Goal: Information Seeking & Learning: Learn about a topic

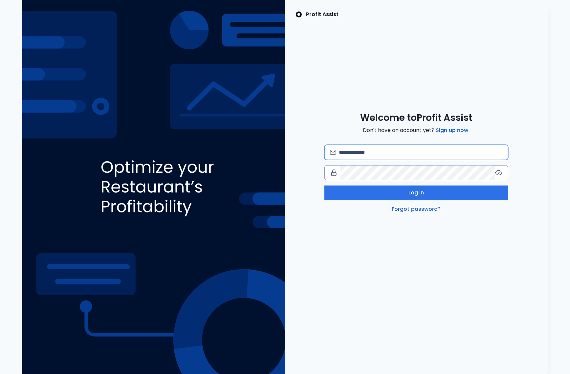
click at [365, 151] on input "email" at bounding box center [421, 152] width 164 height 14
type input "**********"
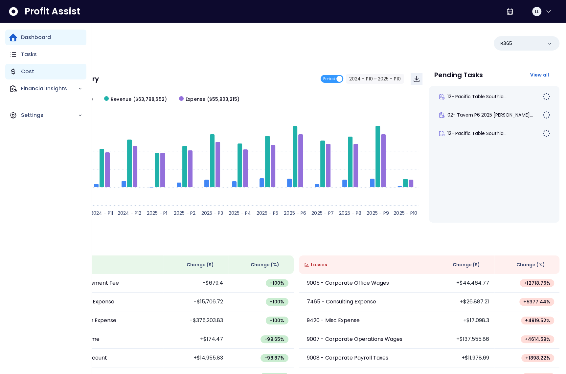
click at [13, 70] on icon "Main navigation" at bounding box center [13, 72] width 8 height 8
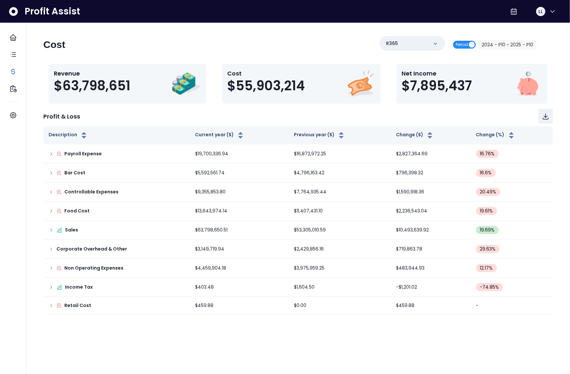
click at [468, 44] on span "Period" at bounding box center [462, 45] width 12 height 8
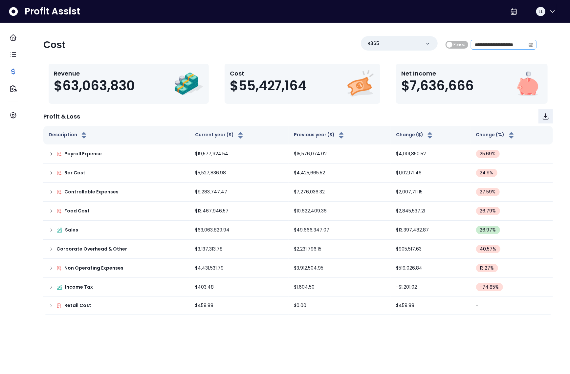
click at [528, 46] on span at bounding box center [531, 44] width 11 height 9
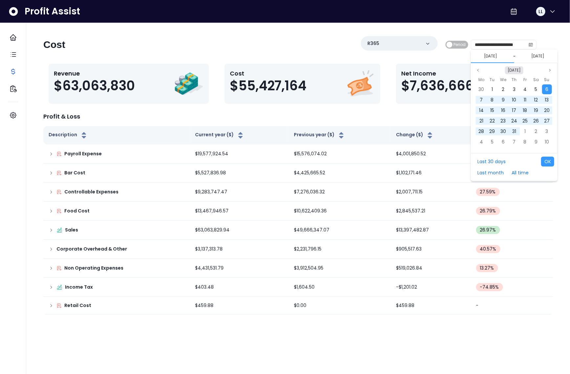
click at [510, 70] on button "[DATE]" at bounding box center [514, 70] width 18 height 8
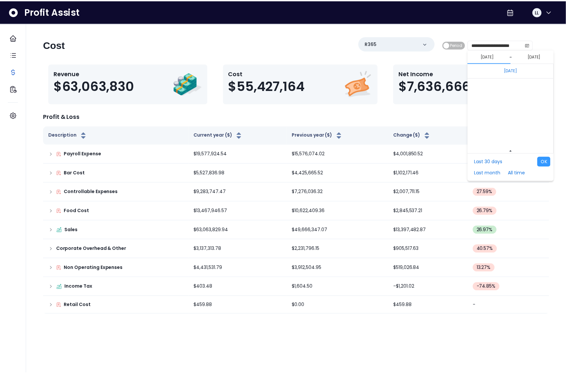
scroll to position [4397, 0]
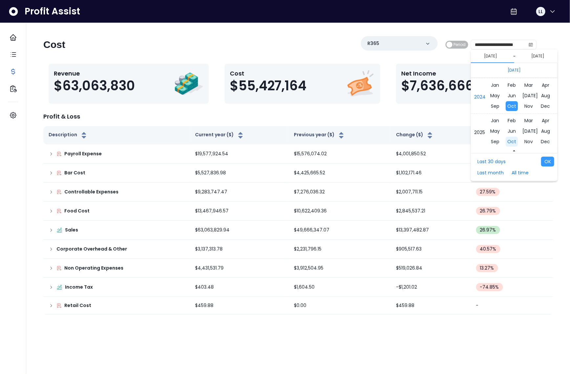
click at [511, 142] on span "Oct" at bounding box center [512, 142] width 12 height 10
click at [502, 91] on div "1" at bounding box center [503, 89] width 10 height 10
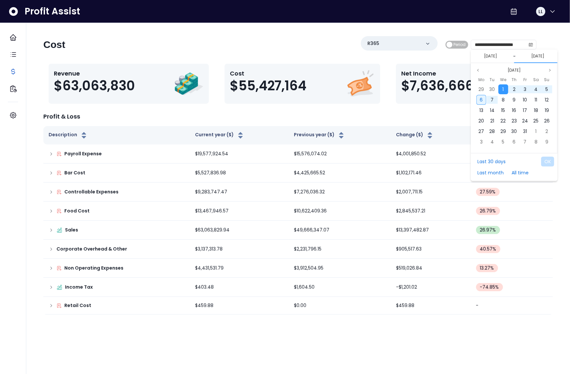
click at [485, 99] on div "6" at bounding box center [481, 100] width 10 height 10
click at [552, 160] on button "OK" at bounding box center [547, 162] width 13 height 10
type input "**********"
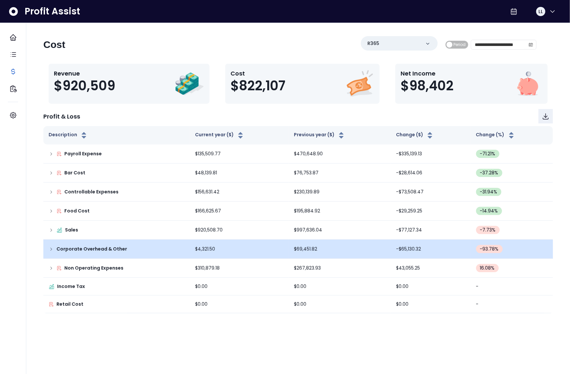
click at [47, 250] on td "Corporate Overhead & Other" at bounding box center [116, 249] width 146 height 19
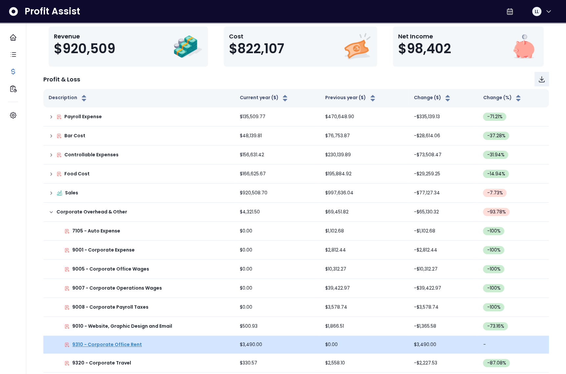
scroll to position [115, 0]
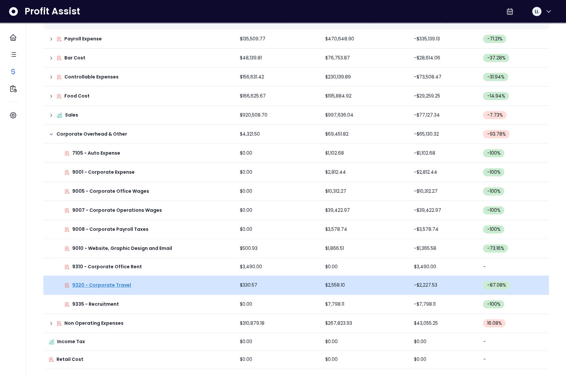
click at [104, 283] on p "9320 - Corporate Travel" at bounding box center [101, 285] width 59 height 7
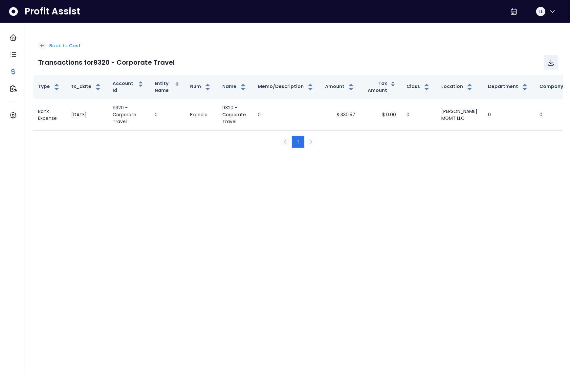
click at [67, 46] on p "Back to Cost" at bounding box center [64, 45] width 31 height 7
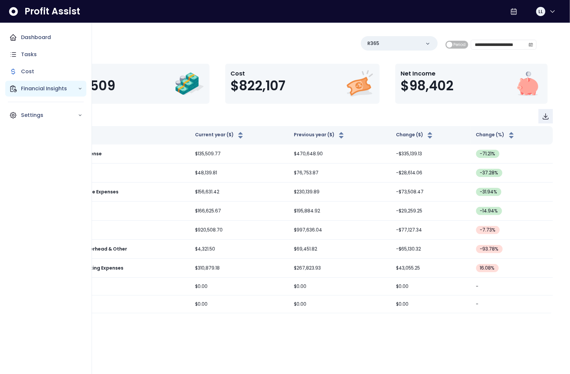
click at [14, 90] on icon "Main navigation" at bounding box center [13, 89] width 8 height 8
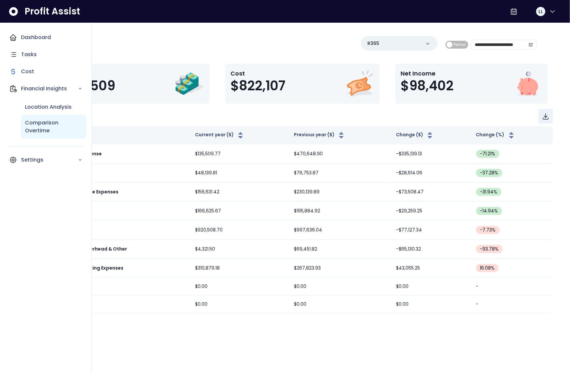
click at [44, 124] on p "Comparison Overtime" at bounding box center [53, 127] width 57 height 16
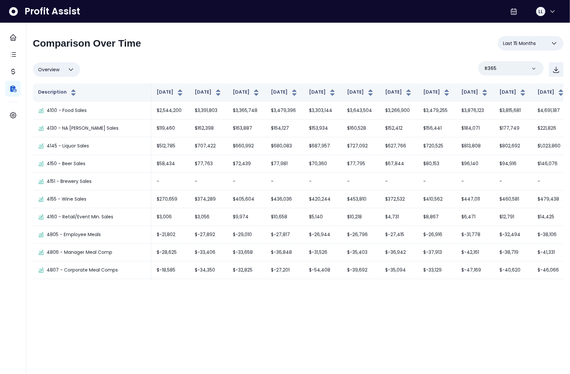
click at [524, 47] on span "Last 15 Months" at bounding box center [519, 43] width 33 height 8
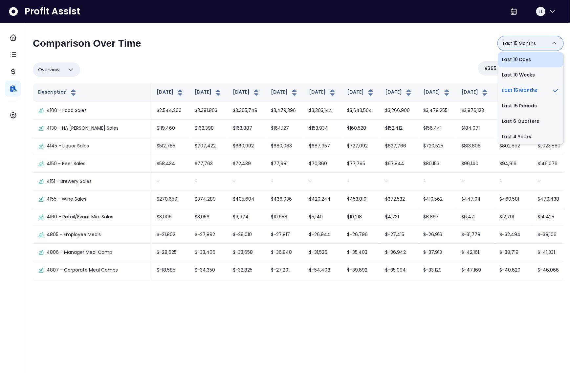
click at [524, 61] on li "Last 10 Days" at bounding box center [531, 59] width 66 height 15
type input "**********"
